Goal: Transaction & Acquisition: Download file/media

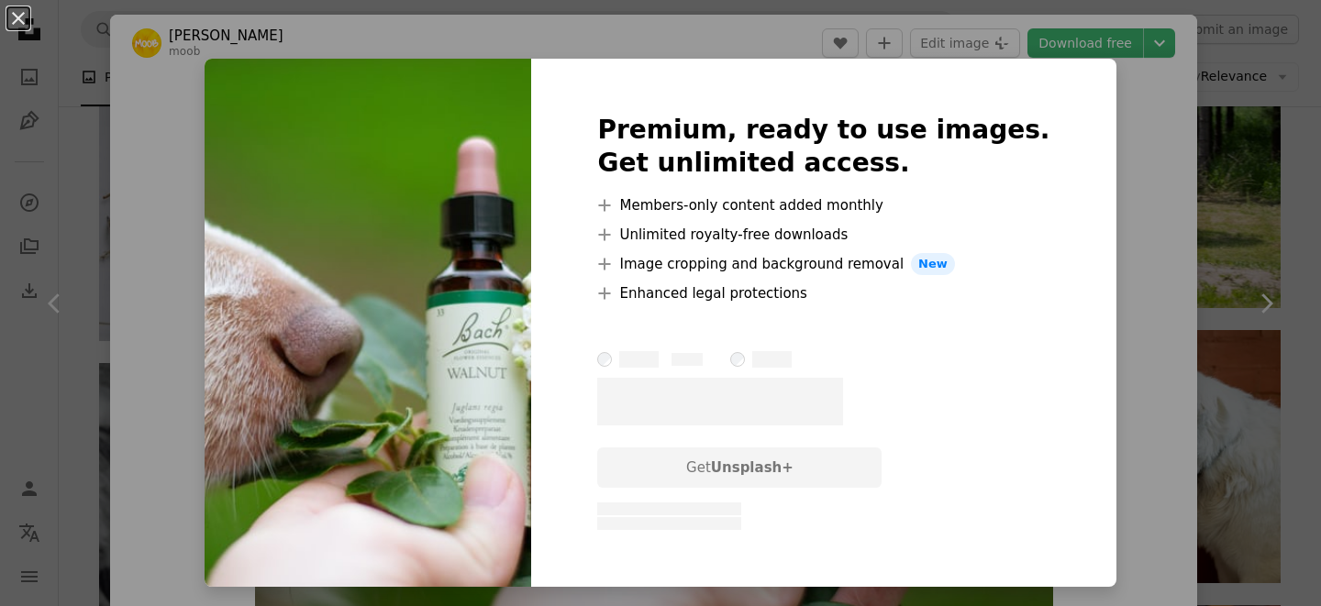
scroll to position [72, 0]
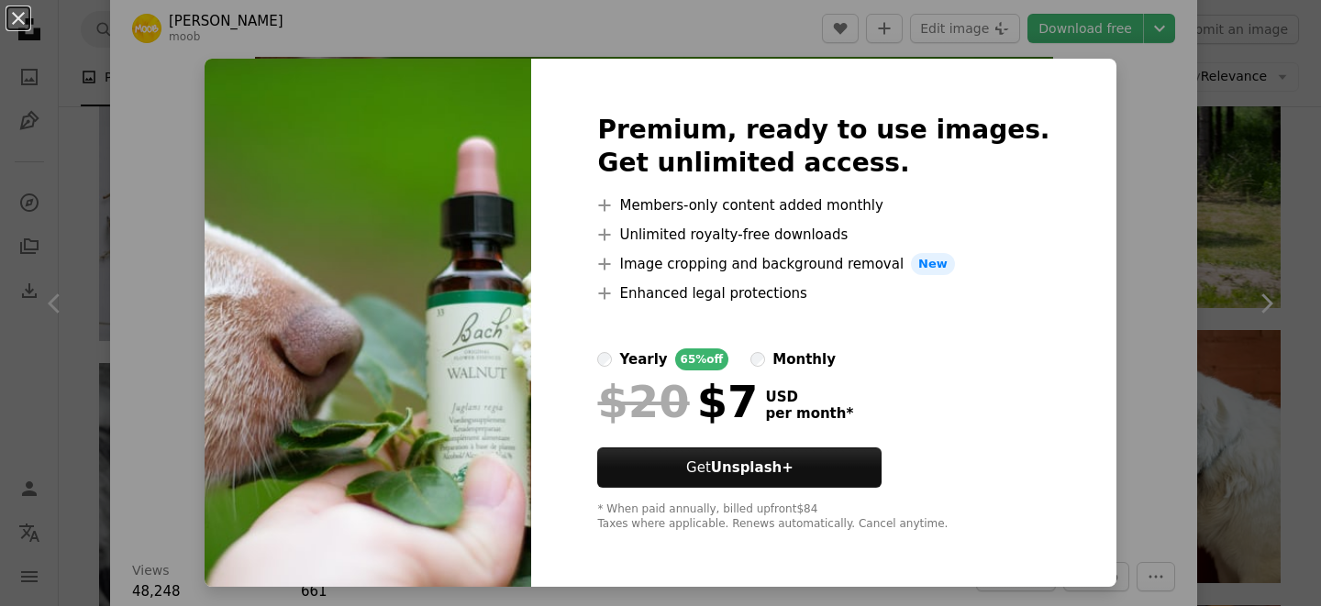
click at [1132, 258] on div "An X shape Premium, ready to use images. Get unlimited access. A plus sign Memb…" at bounding box center [660, 303] width 1321 height 606
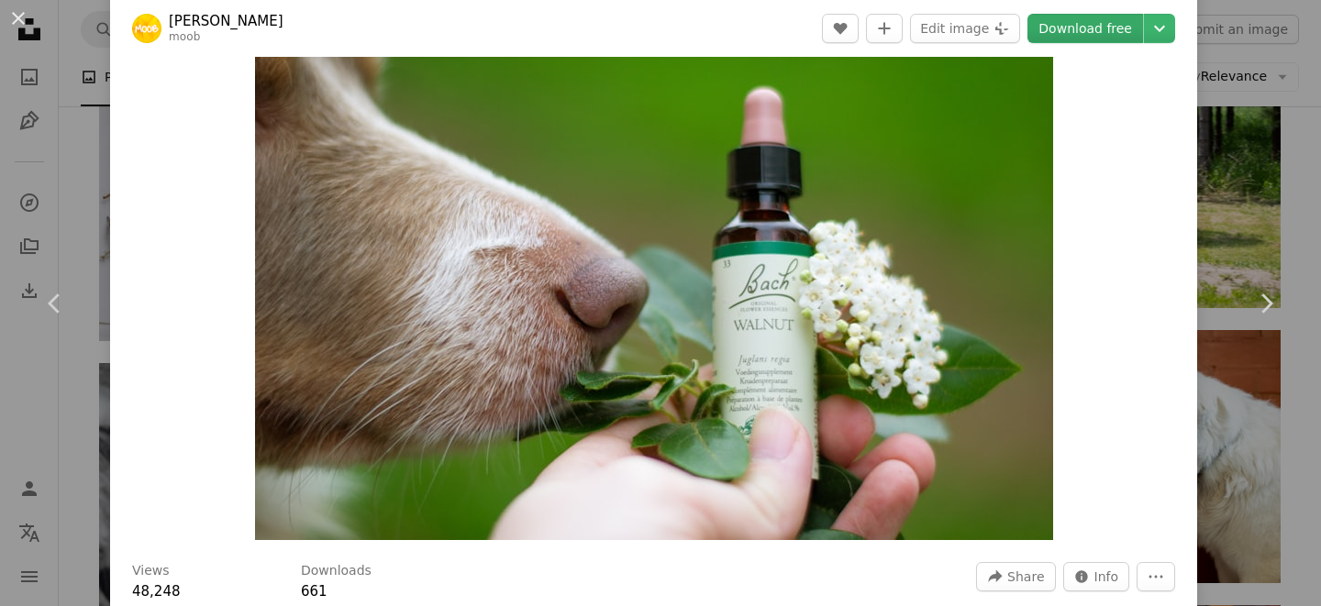
click at [1125, 40] on link "Download free" at bounding box center [1085, 28] width 116 height 29
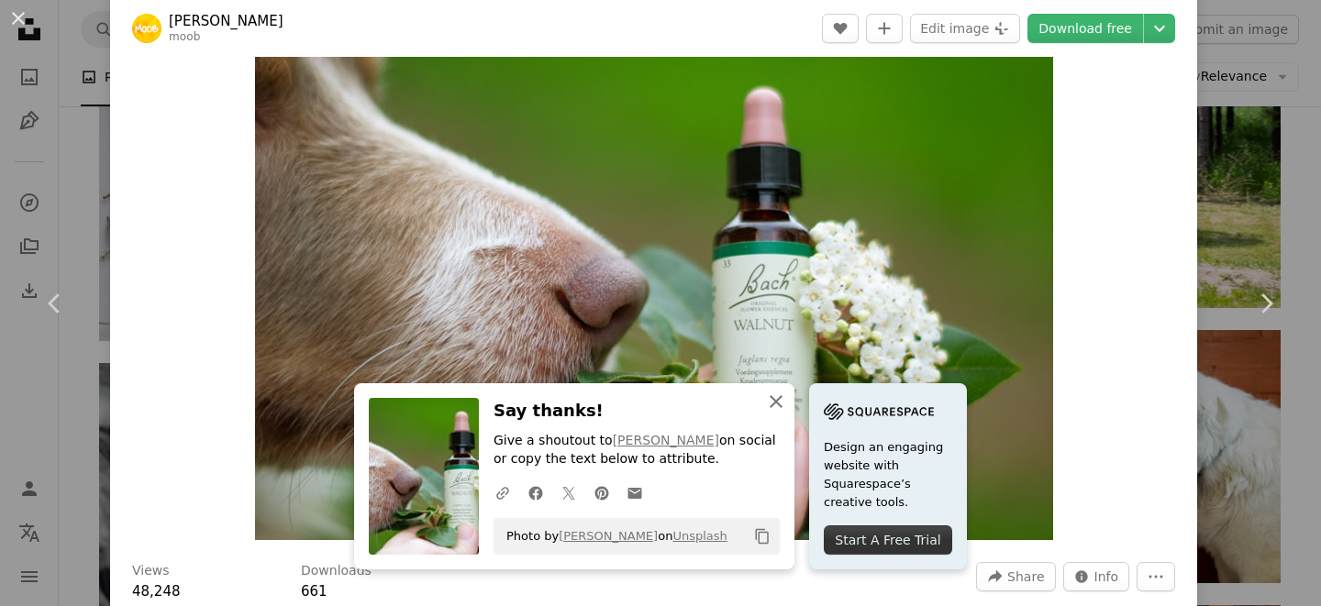
click at [775, 408] on icon "An X shape" at bounding box center [776, 402] width 22 height 22
